Goal: Task Accomplishment & Management: Manage account settings

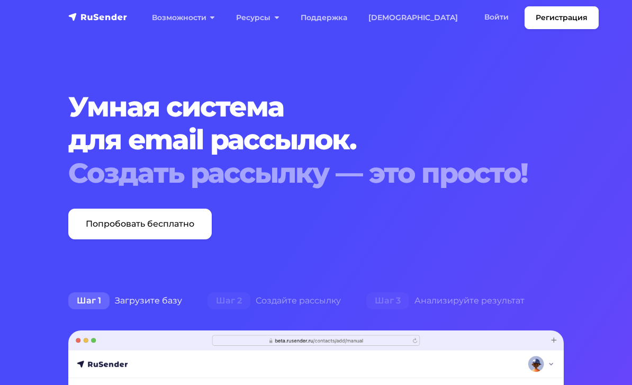
click at [474, 17] on link "Войти" at bounding box center [497, 17] width 46 height 22
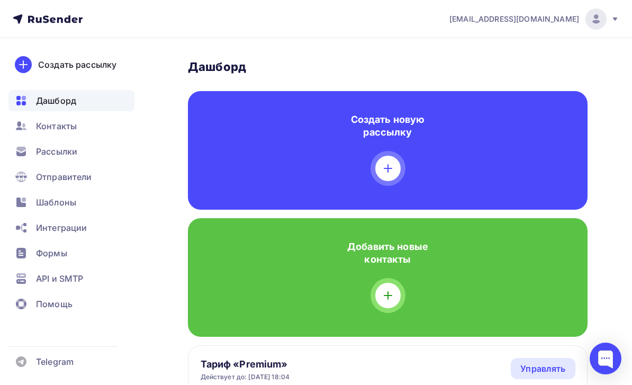
click at [77, 135] on div "Контакты" at bounding box center [71, 125] width 126 height 21
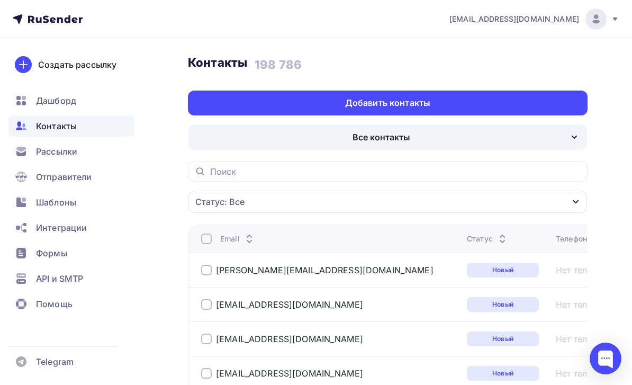
click at [545, 141] on div "Все контакты" at bounding box center [387, 136] width 399 height 25
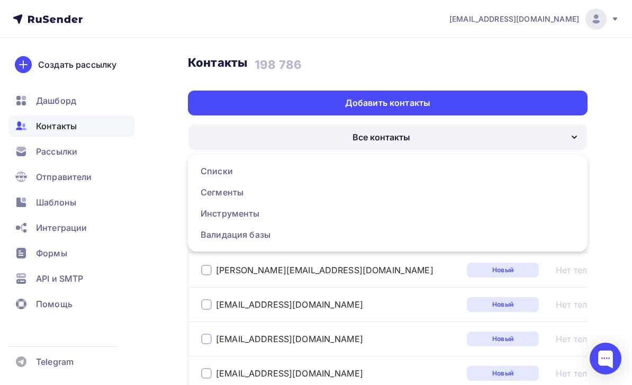
click at [462, 162] on link "Списки" at bounding box center [387, 170] width 387 height 21
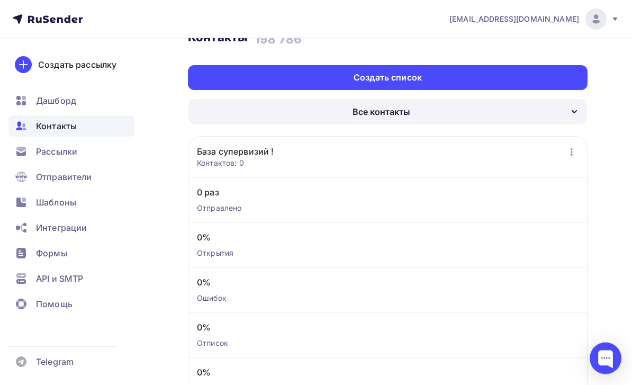
scroll to position [31, 0]
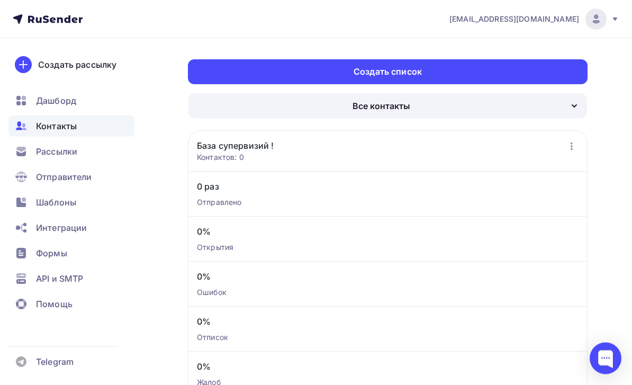
click at [577, 144] on icon "button" at bounding box center [571, 146] width 13 height 13
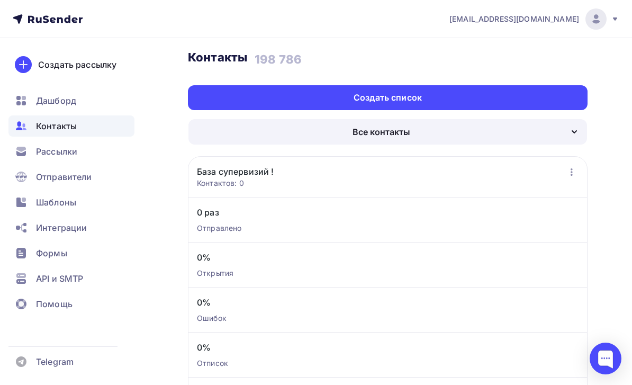
scroll to position [0, 0]
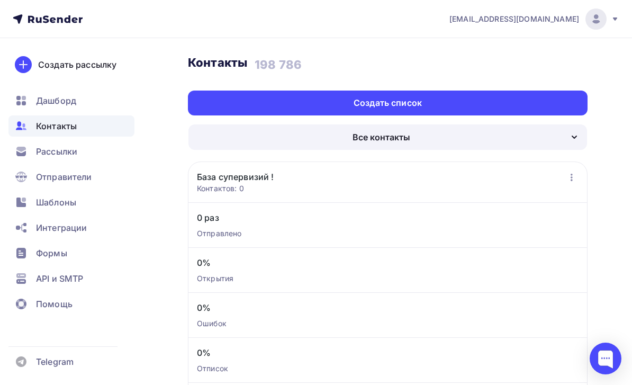
click at [511, 104] on div "Создать список" at bounding box center [388, 103] width 400 height 25
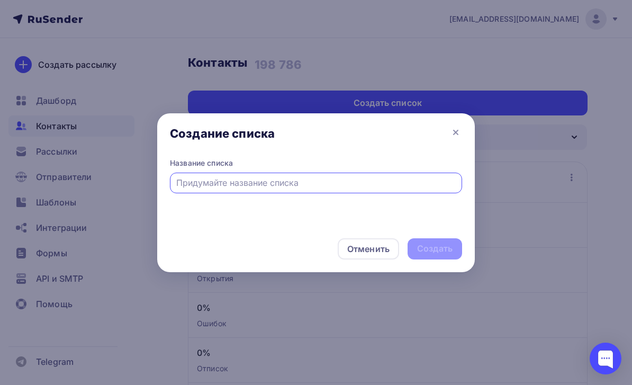
click at [447, 184] on input "text" at bounding box center [316, 182] width 280 height 13
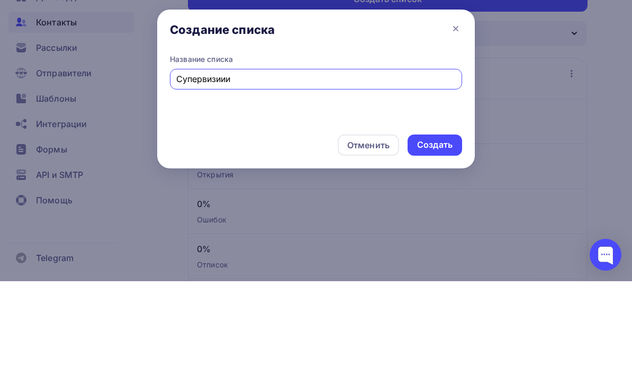
type input "Супервизиии"
click at [454, 238] on div "Создать" at bounding box center [435, 248] width 55 height 21
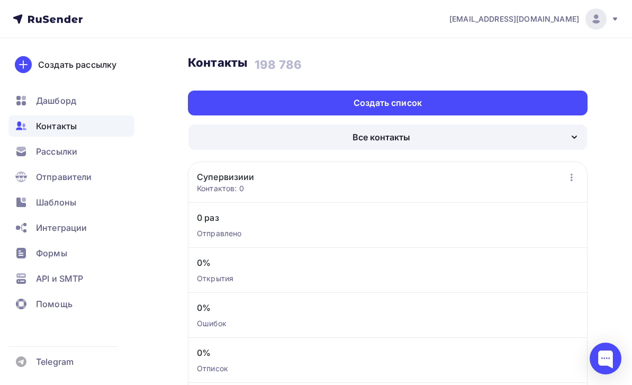
click at [577, 178] on icon "button" at bounding box center [571, 177] width 13 height 13
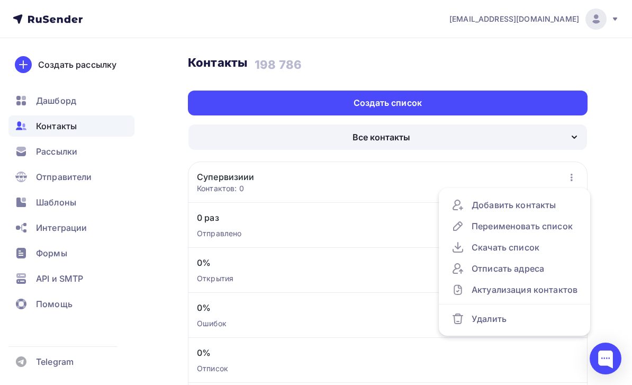
click at [559, 200] on div "Добавить контакты" at bounding box center [514, 204] width 126 height 13
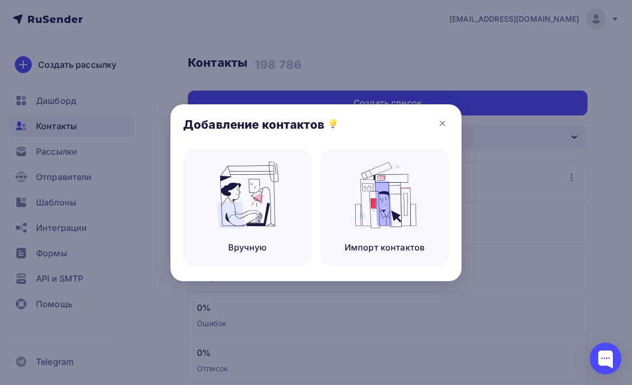
click at [419, 202] on img at bounding box center [384, 194] width 71 height 67
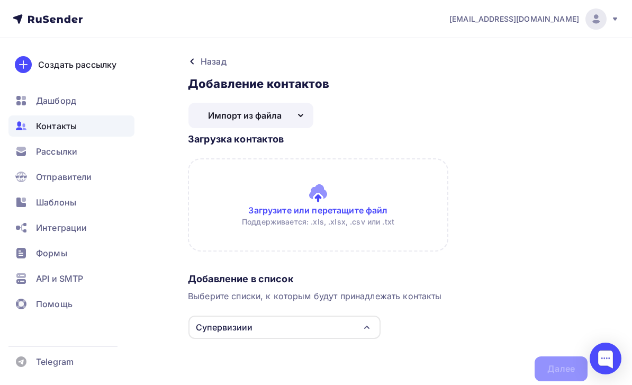
click at [498, 193] on input "file" at bounding box center [388, 204] width 400 height 93
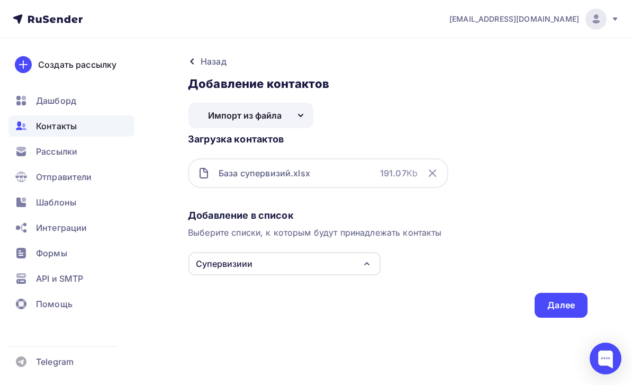
scroll to position [34, 0]
click at [567, 293] on div "Далее" at bounding box center [561, 305] width 53 height 25
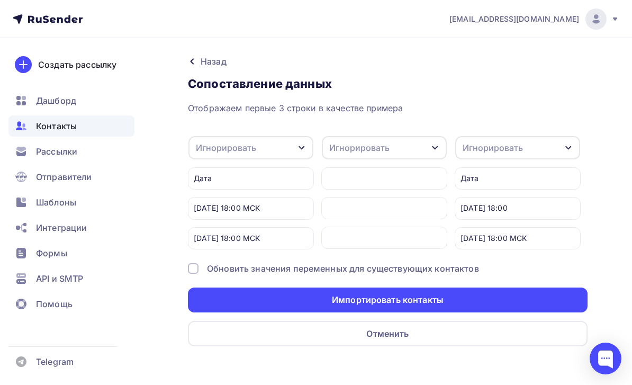
click at [245, 180] on div "Дата" at bounding box center [251, 178] width 126 height 22
click at [287, 177] on div "Дата" at bounding box center [251, 178] width 126 height 22
